Goal: Find specific page/section: Find specific page/section

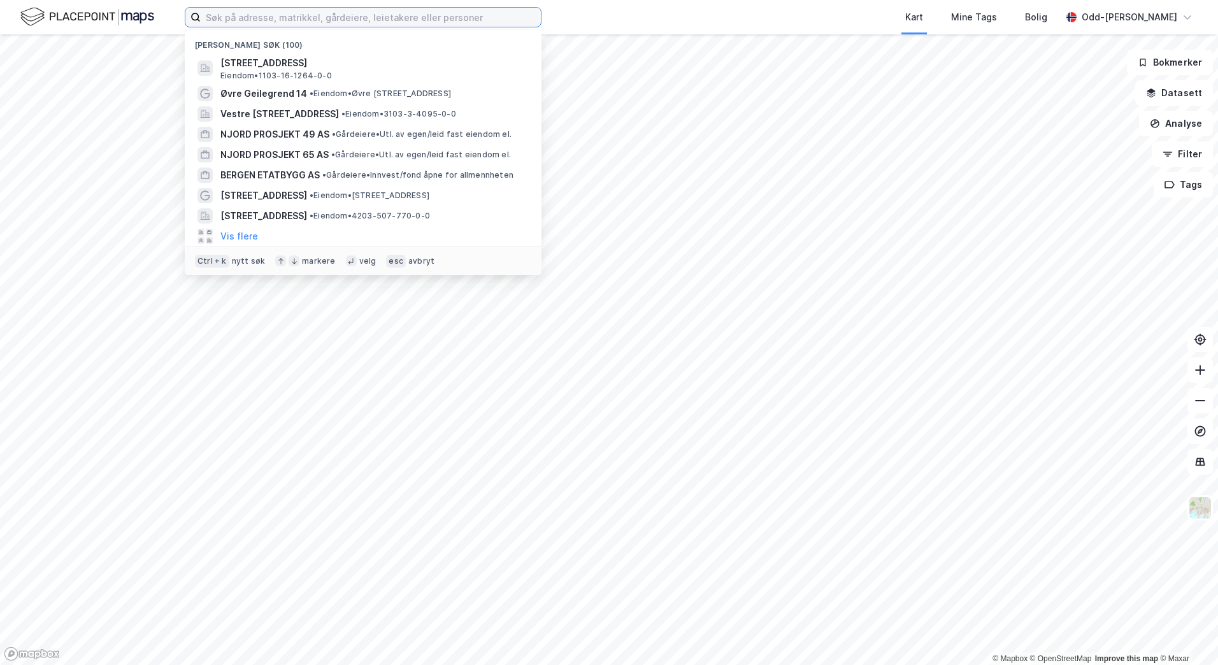
click at [239, 17] on input at bounding box center [371, 17] width 340 height 19
paste input "[STREET_ADDRESS]"
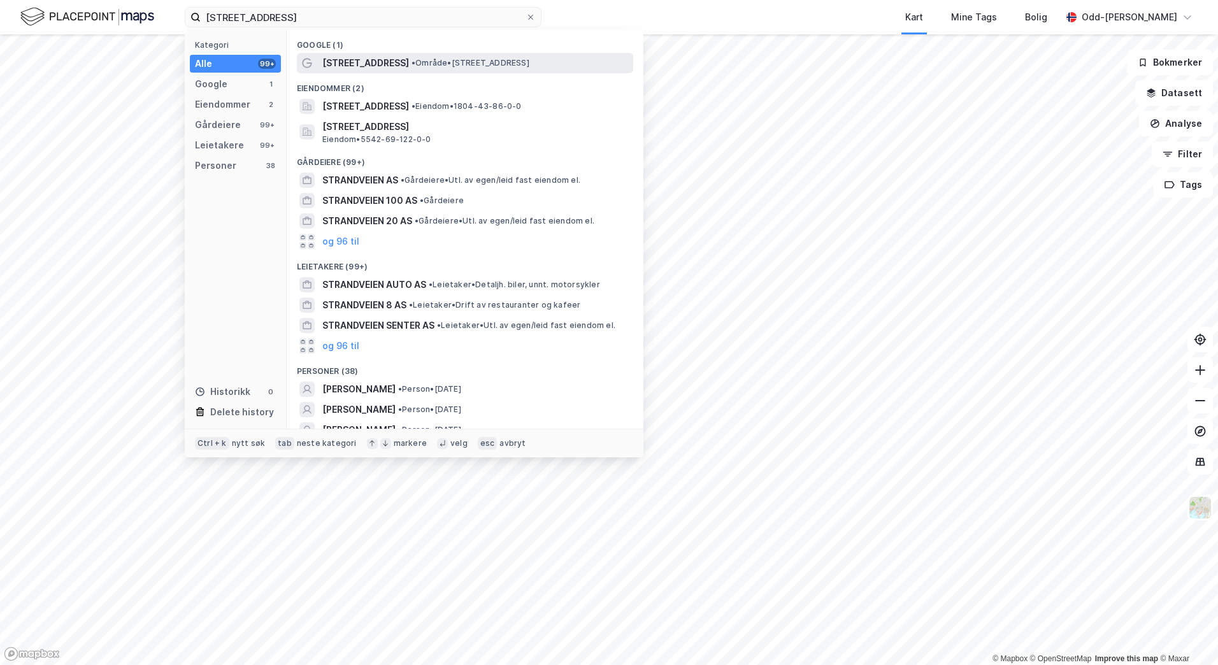
click at [350, 68] on span "[STREET_ADDRESS]" at bounding box center [365, 62] width 87 height 15
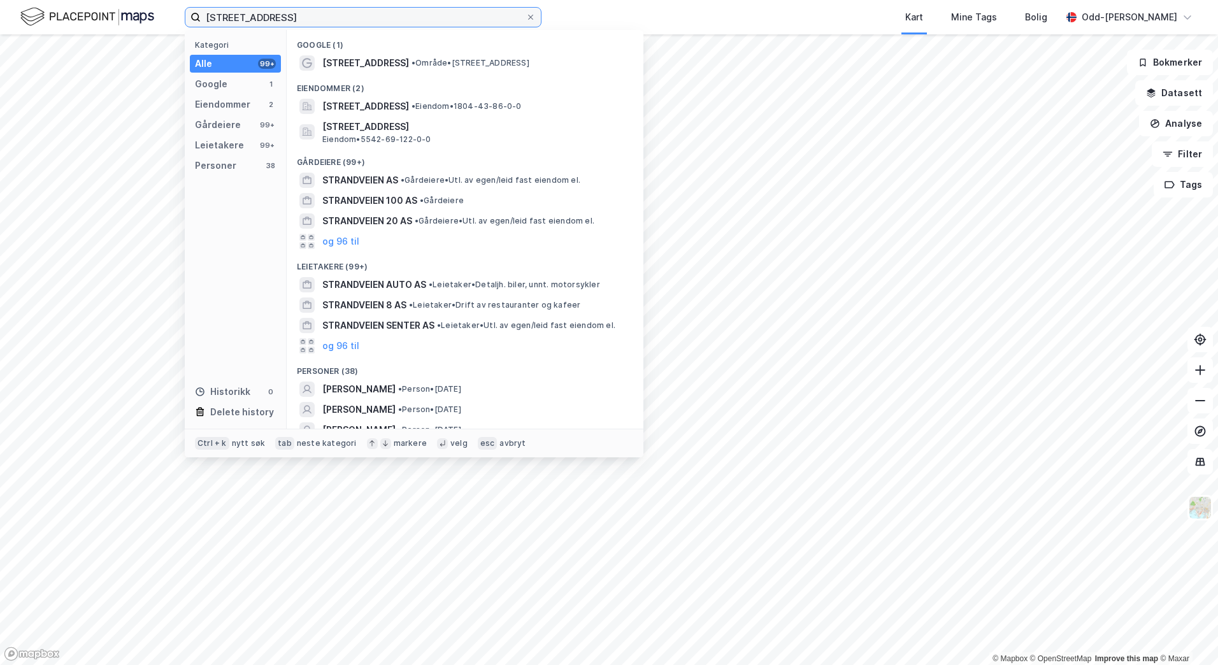
click at [360, 14] on input "[STREET_ADDRESS]" at bounding box center [363, 17] width 325 height 19
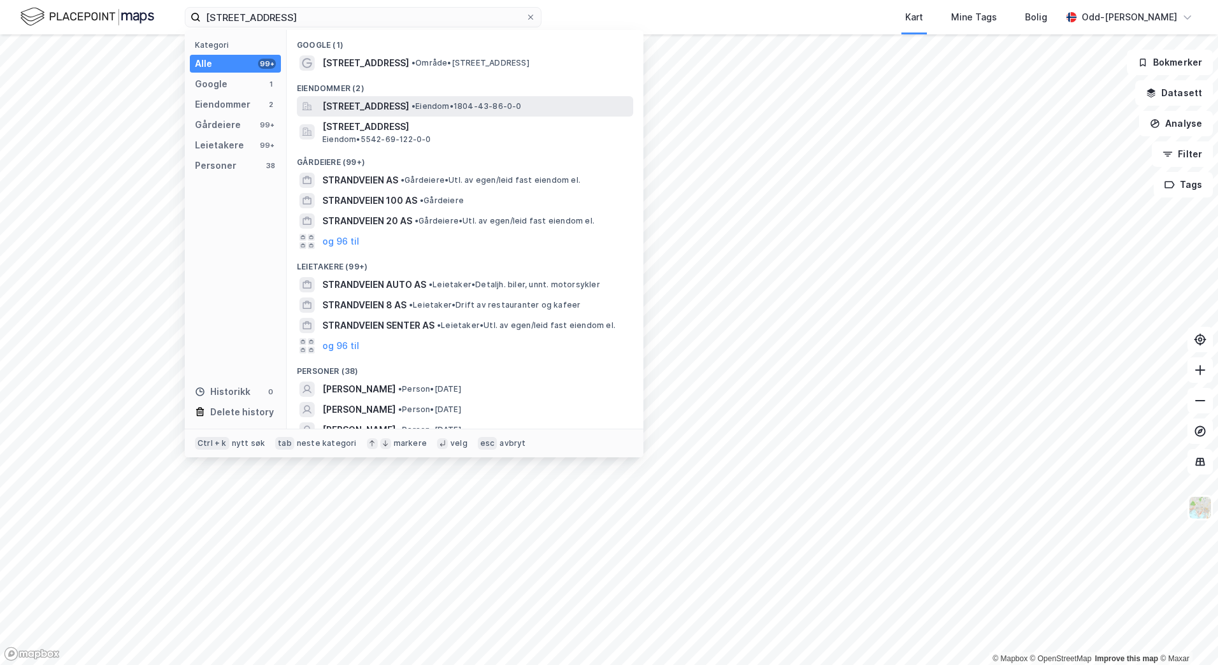
click at [364, 107] on span "[STREET_ADDRESS]" at bounding box center [365, 106] width 87 height 15
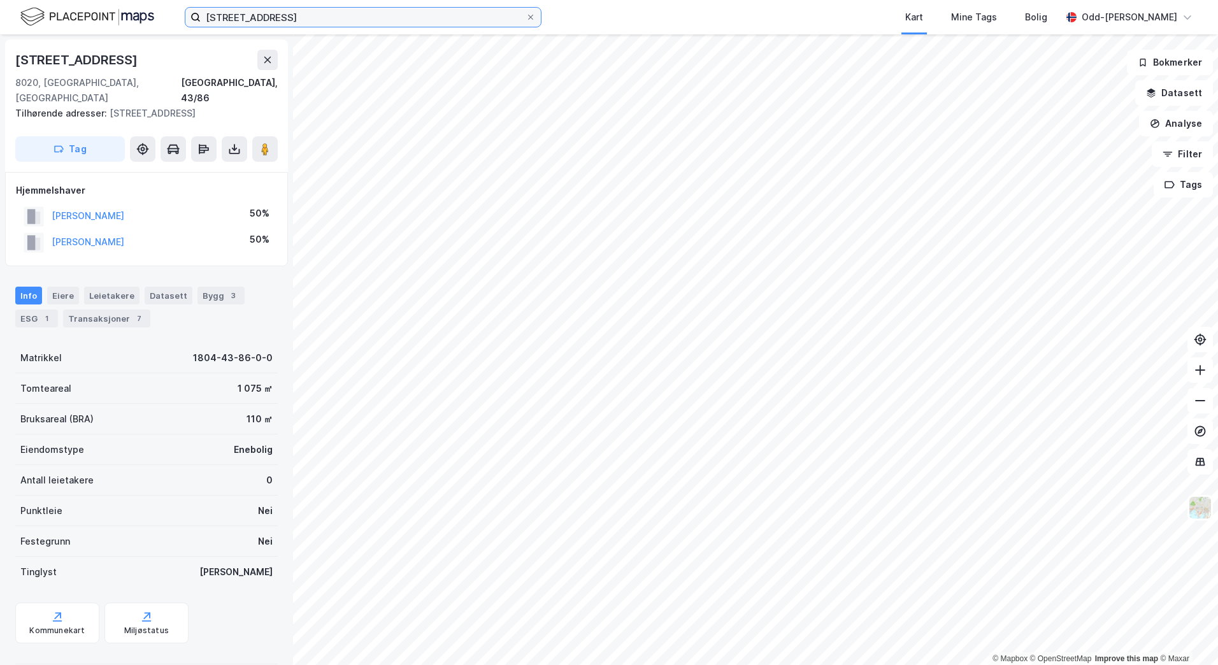
click at [319, 21] on input "[STREET_ADDRESS]" at bounding box center [363, 17] width 325 height 19
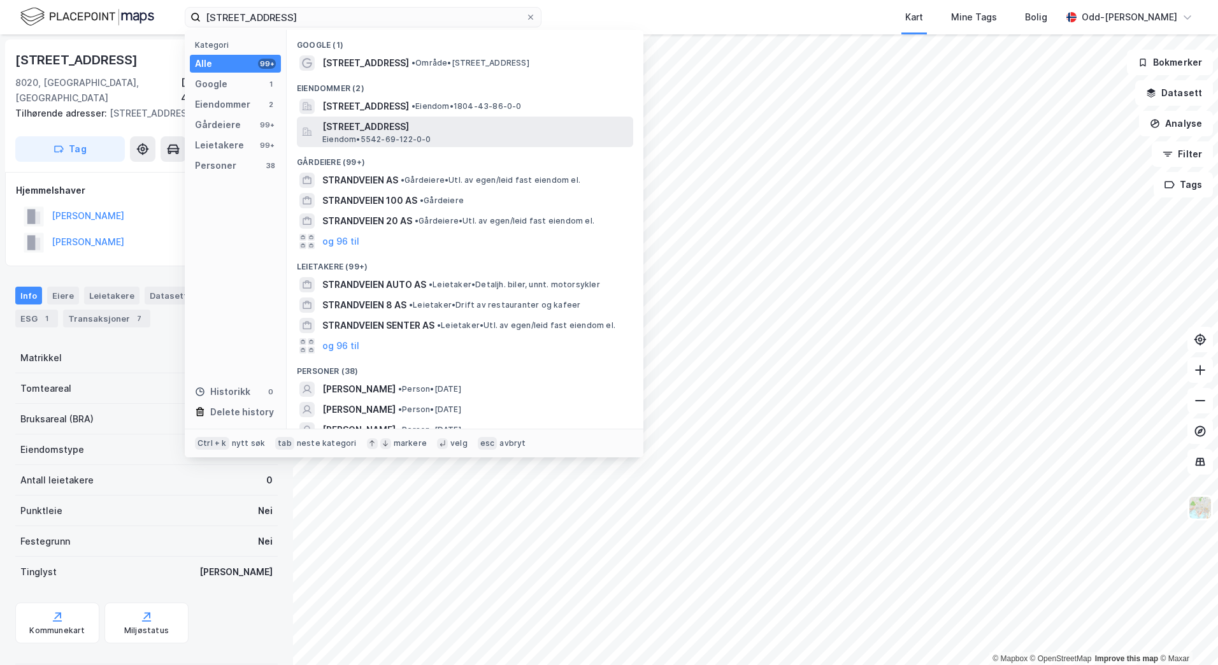
click at [461, 122] on span "[STREET_ADDRESS]" at bounding box center [475, 126] width 306 height 15
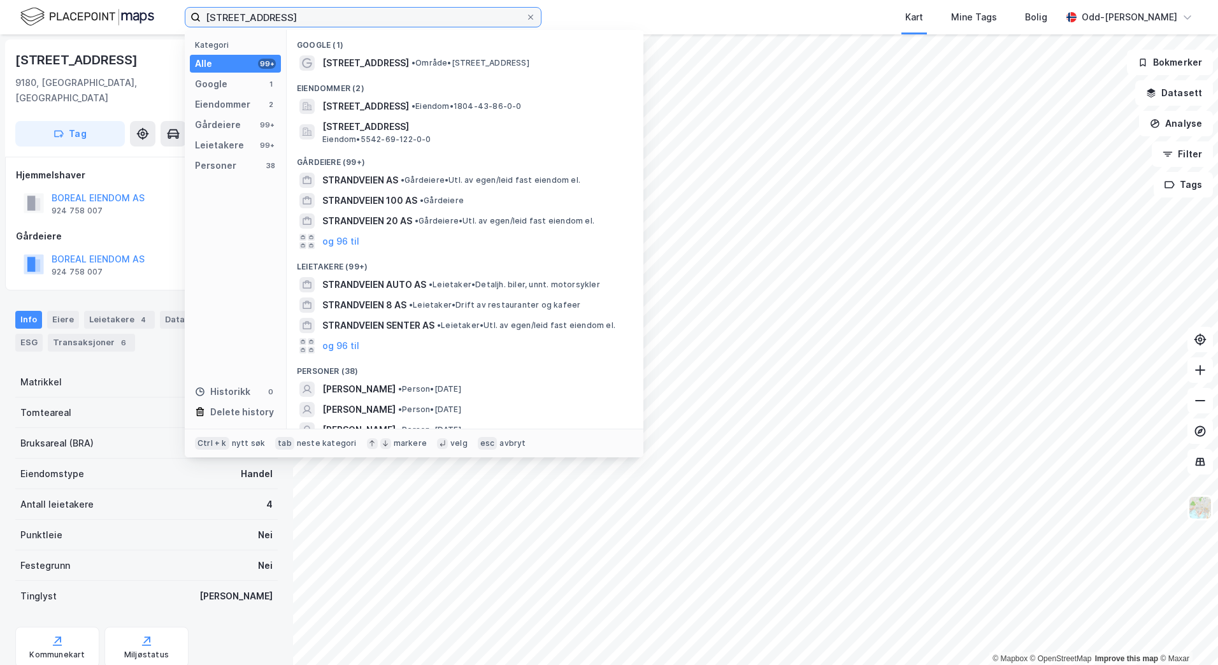
drag, startPoint x: 327, startPoint y: 20, endPoint x: 137, endPoint y: 28, distance: 190.7
click at [137, 28] on div "[STREET_ADDRESS] Kategori Alle 99+ Google 1 Eiendommer 2 Gårdeiere 99+ Leietake…" at bounding box center [609, 17] width 1218 height 34
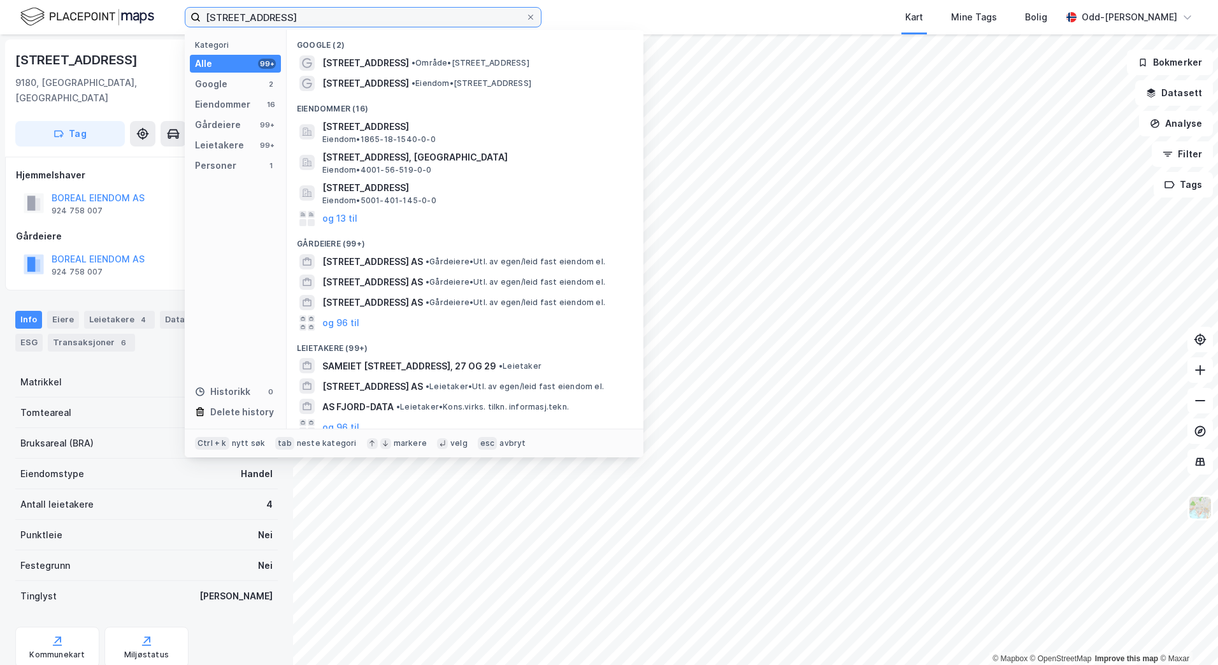
type input "[STREET_ADDRESS]"
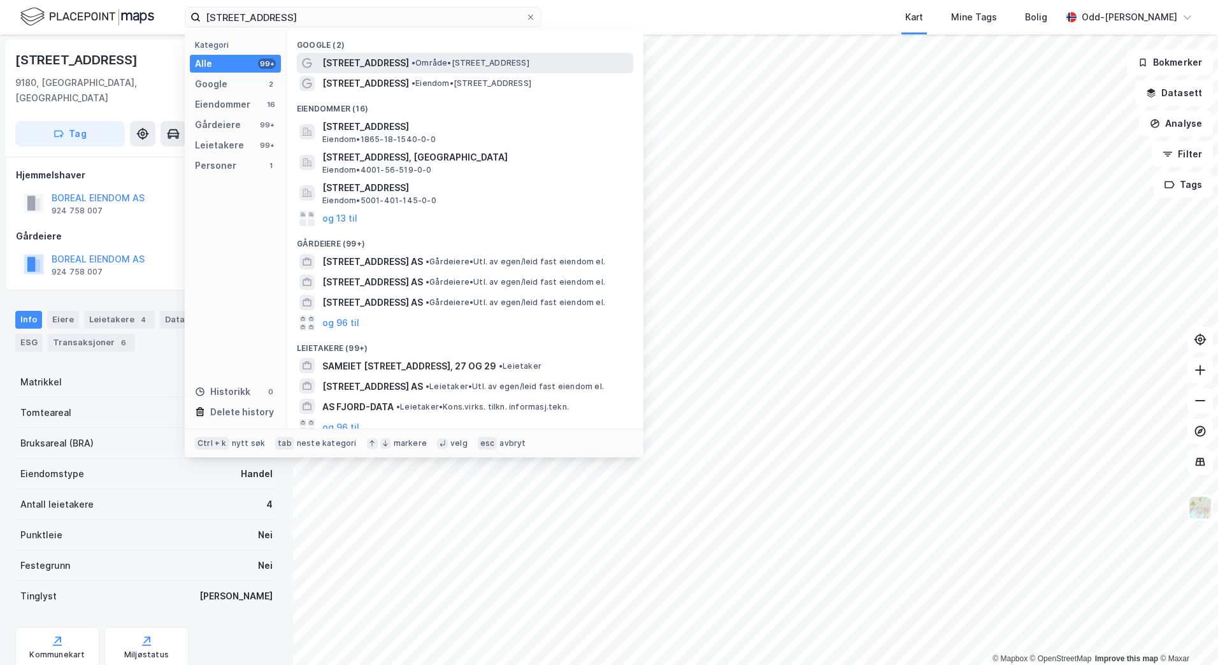
click at [412, 62] on span "•" at bounding box center [414, 63] width 4 height 10
